Goal: Navigation & Orientation: Find specific page/section

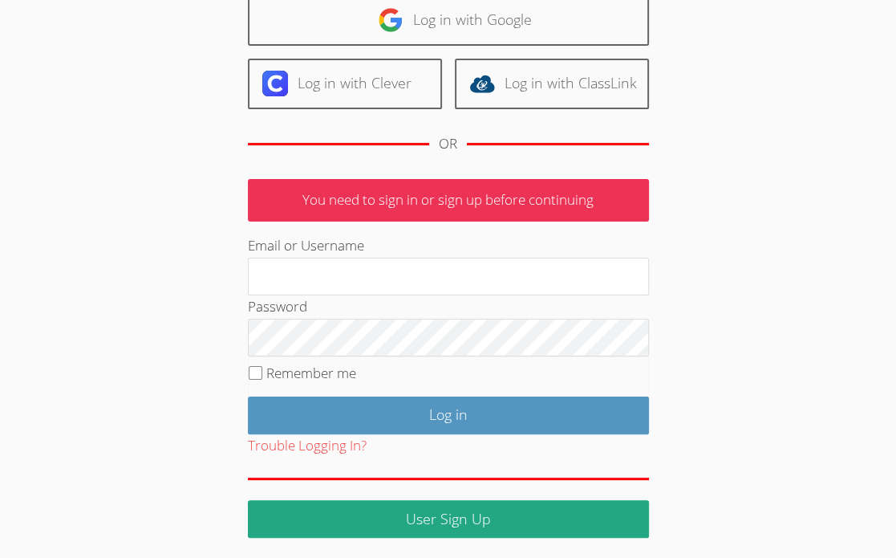
scroll to position [132, 0]
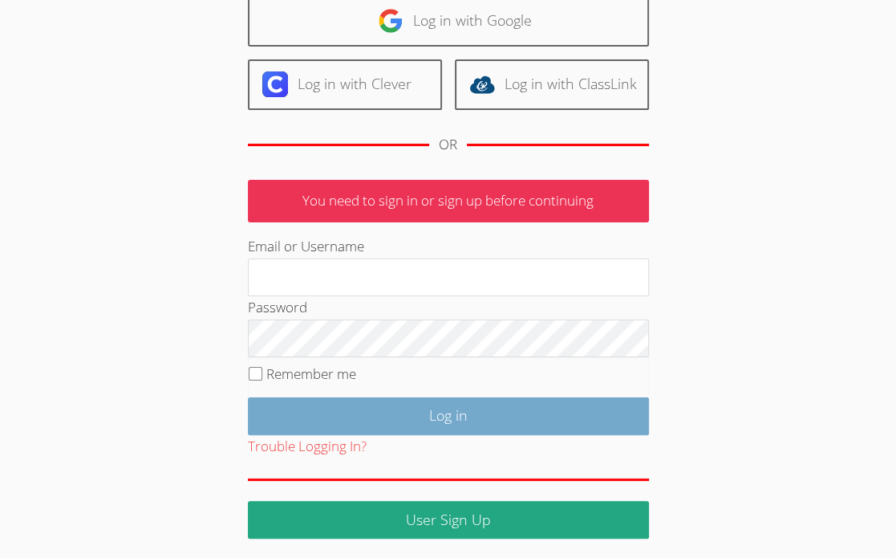
type input "[EMAIL_ADDRESS][DOMAIN_NAME]"
click at [435, 412] on input "Log in" at bounding box center [448, 416] width 401 height 38
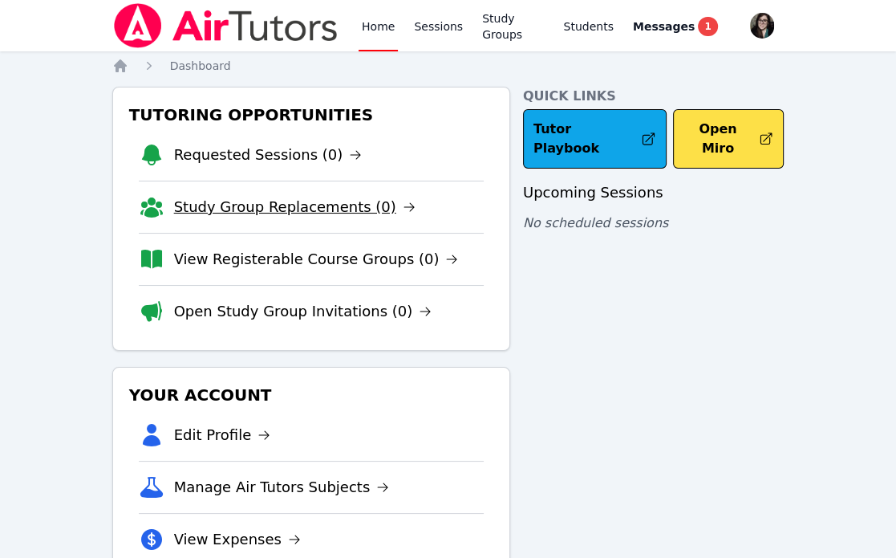
click at [258, 213] on link "Study Group Replacements (0)" at bounding box center [294, 207] width 241 height 22
click at [281, 310] on link "Open Study Group Invitations (0)" at bounding box center [303, 311] width 258 height 22
